Goal: Ask a question

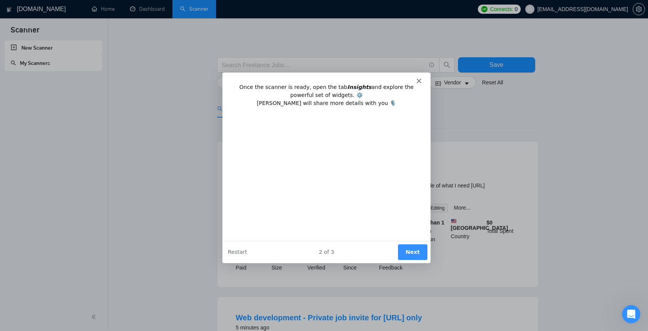
scroll to position [654, 0]
click at [419, 79] on polygon "Close" at bounding box center [418, 80] width 5 height 5
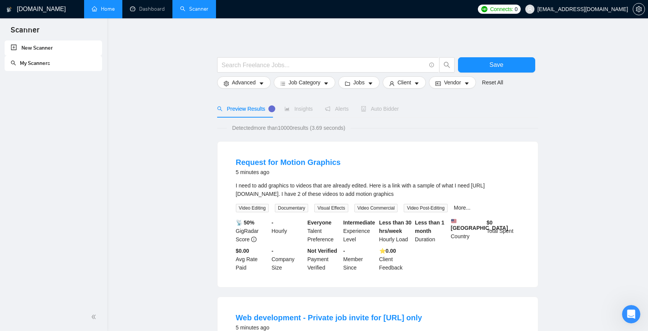
scroll to position [771, 0]
click at [115, 12] on link "Home" at bounding box center [103, 9] width 23 height 6
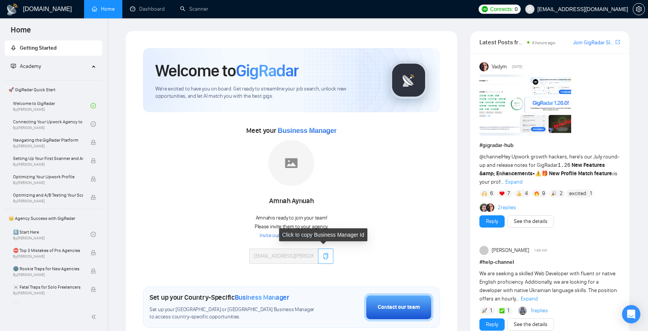
click at [328, 258] on button "button" at bounding box center [325, 256] width 15 height 15
click at [323, 256] on icon "copy" at bounding box center [325, 256] width 5 height 6
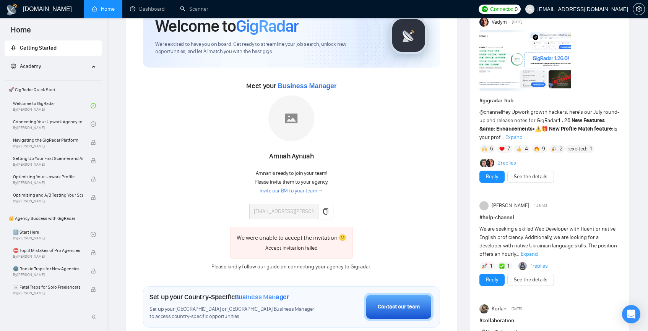
scroll to position [47, 0]
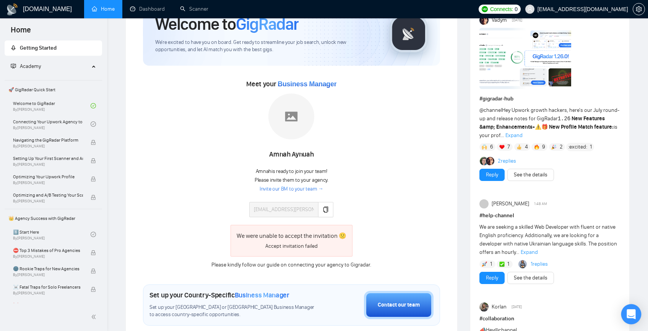
click at [633, 320] on div "Open Intercom Messenger" at bounding box center [631, 315] width 20 height 20
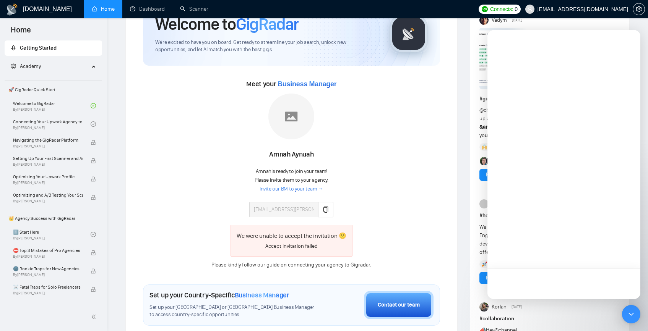
scroll to position [0, 0]
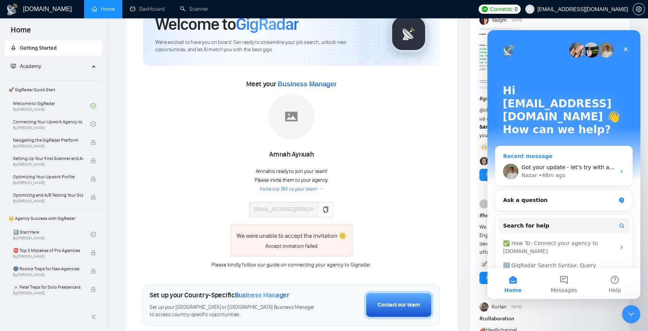
click at [548, 172] on div "• 48m ago" at bounding box center [552, 176] width 27 height 8
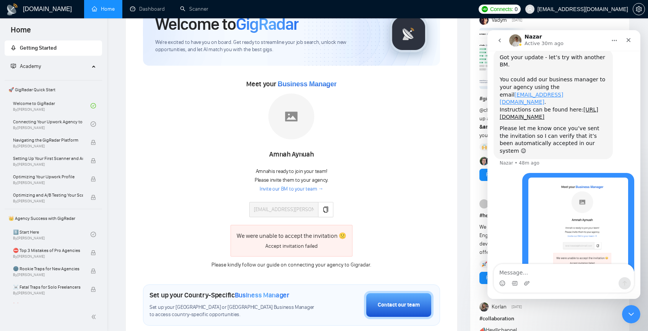
scroll to position [888, 0]
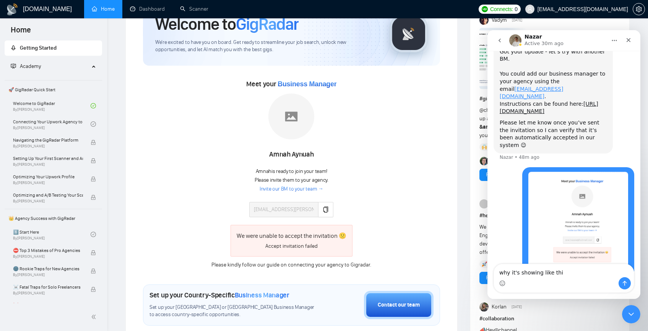
type textarea "why it's showing like this"
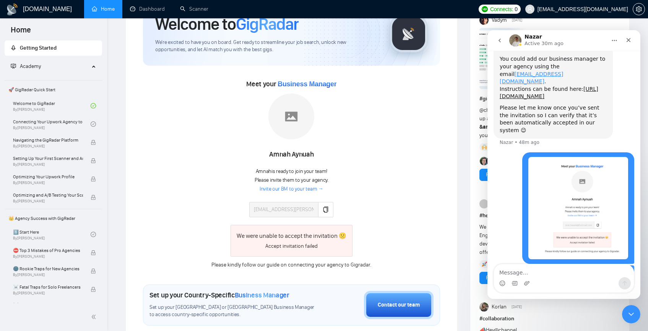
scroll to position [906, 0]
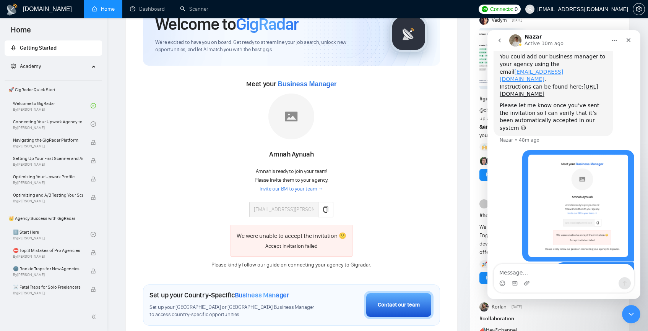
type textarea "?"
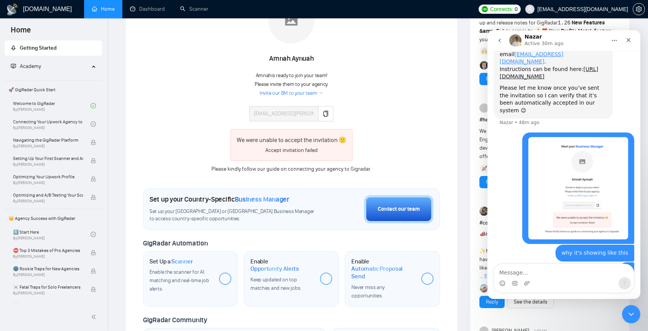
scroll to position [147, 0]
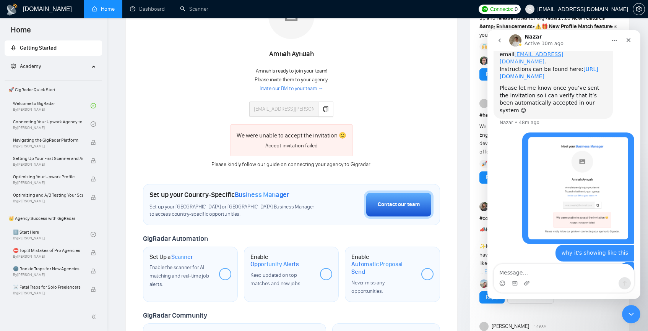
click at [512, 66] on link "[URL][DOMAIN_NAME]" at bounding box center [549, 73] width 99 height 14
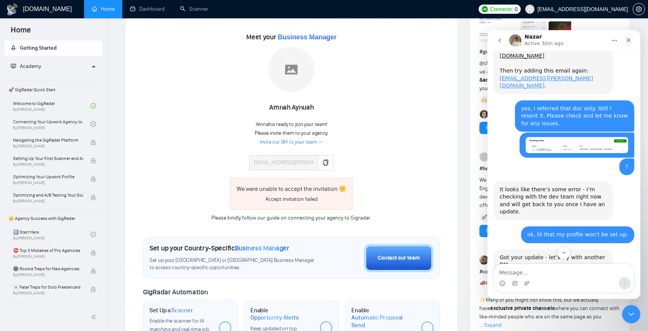
scroll to position [923, 0]
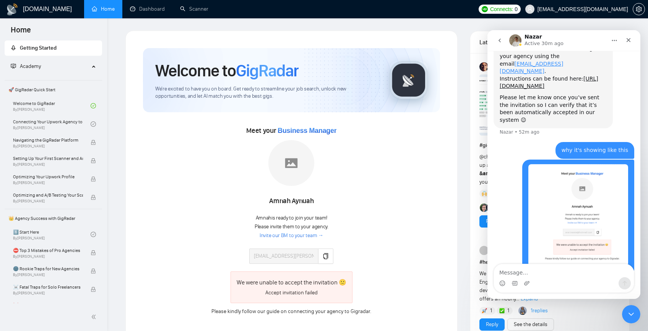
scroll to position [923, 0]
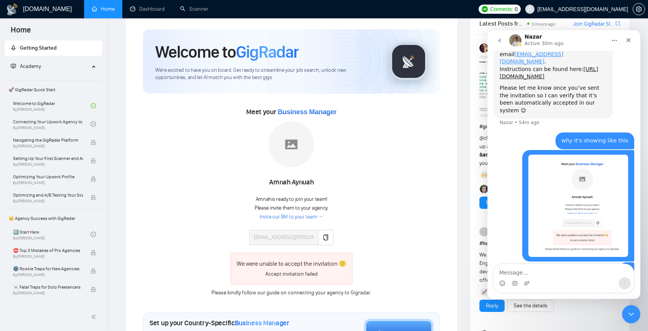
scroll to position [122, 0]
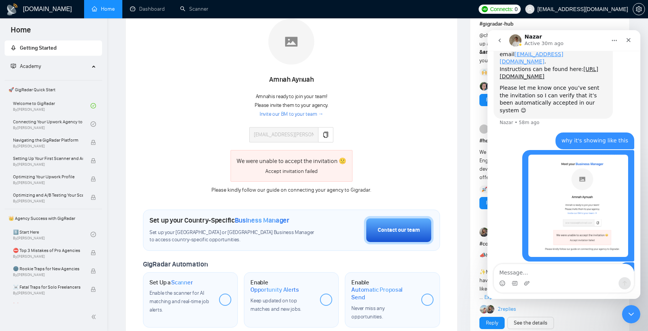
click at [598, 36] on div "Nazar Active 30m ago" at bounding box center [557, 40] width 97 height 13
click at [577, 39] on div "Nazar Active 30m ago" at bounding box center [557, 40] width 97 height 13
click at [636, 48] on nav "Nazar Active 30m ago" at bounding box center [563, 40] width 153 height 21
click at [631, 40] on icon "Close" at bounding box center [628, 40] width 6 height 6
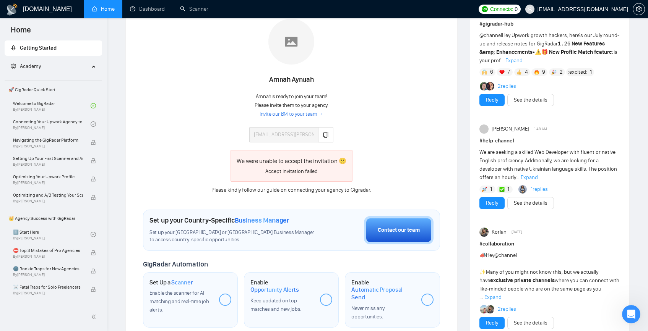
scroll to position [923, 0]
click at [510, 88] on link "2 replies" at bounding box center [507, 87] width 18 height 8
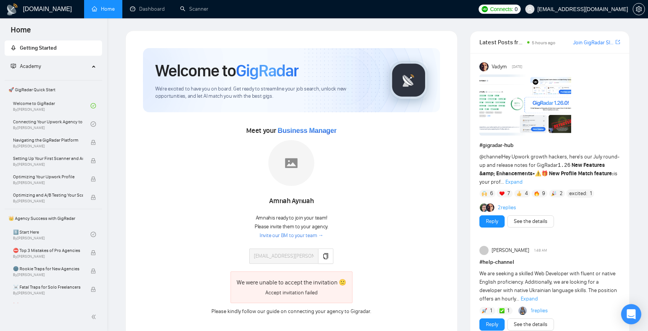
click at [628, 320] on div "Open Intercom Messenger" at bounding box center [631, 315] width 20 height 20
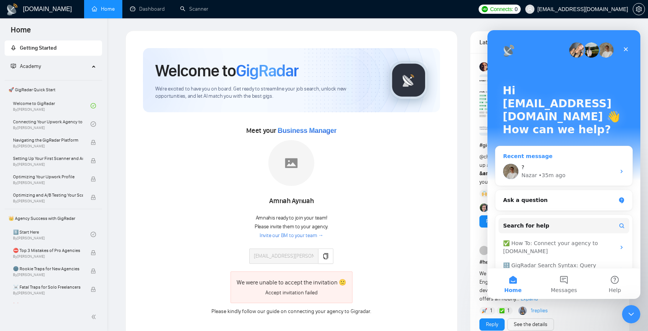
click at [535, 157] on div "? Nazar • 35m ago" at bounding box center [563, 171] width 137 height 28
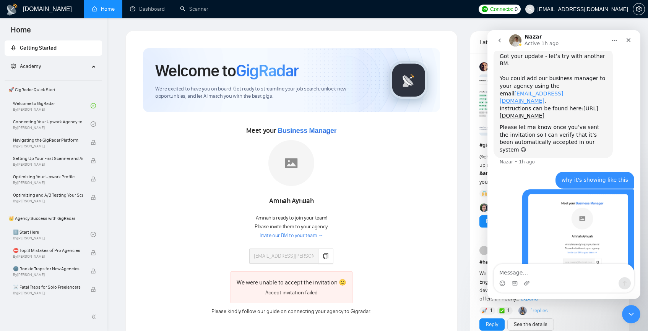
scroll to position [923, 0]
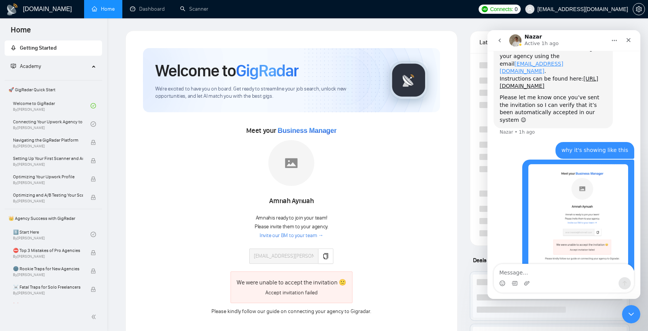
scroll to position [923, 0]
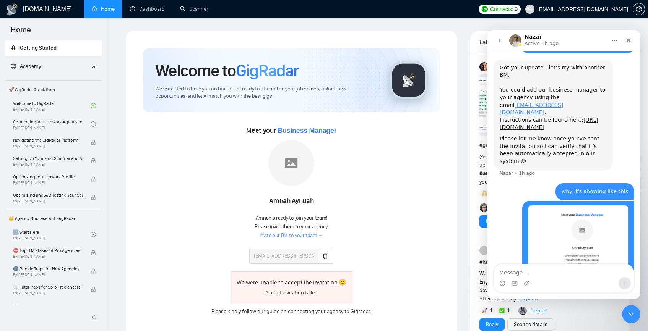
scroll to position [923, 0]
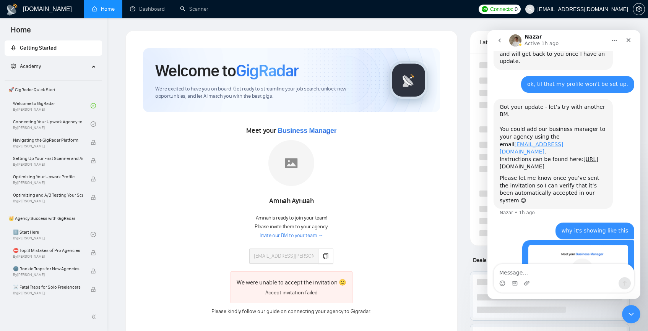
scroll to position [923, 0]
